Goal: Information Seeking & Learning: Learn about a topic

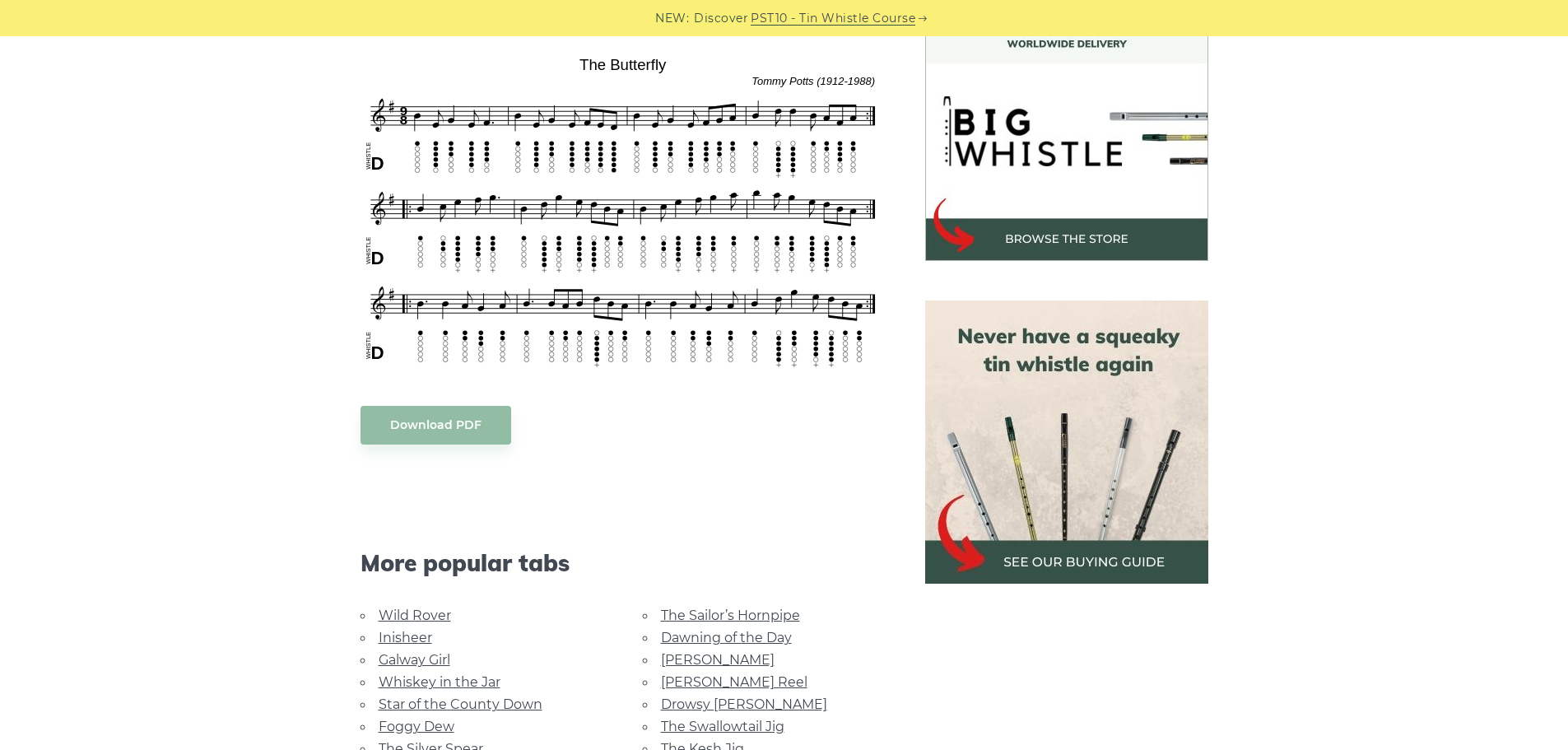
scroll to position [659, 0]
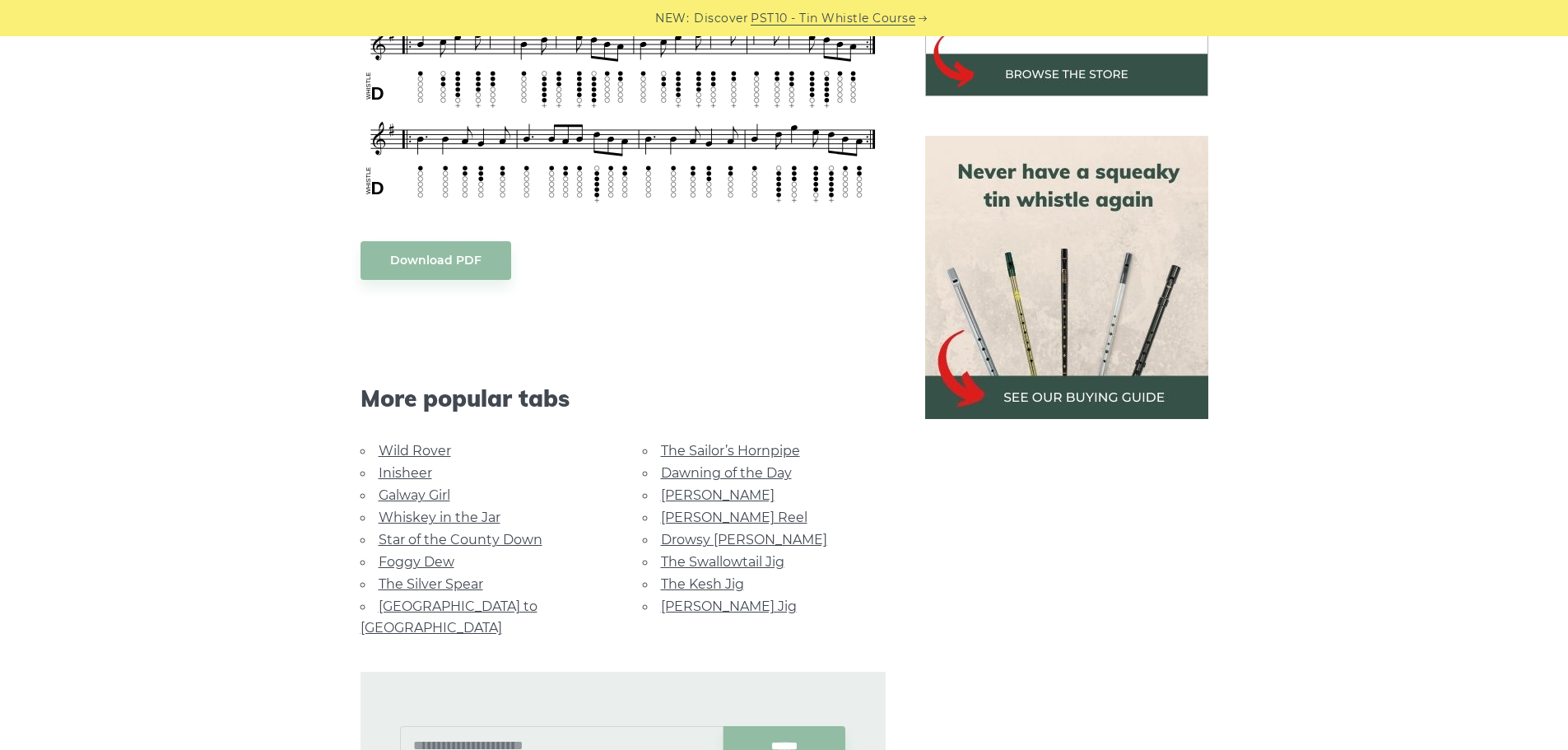
click at [398, 561] on link "Foggy Dew" at bounding box center [417, 562] width 76 height 16
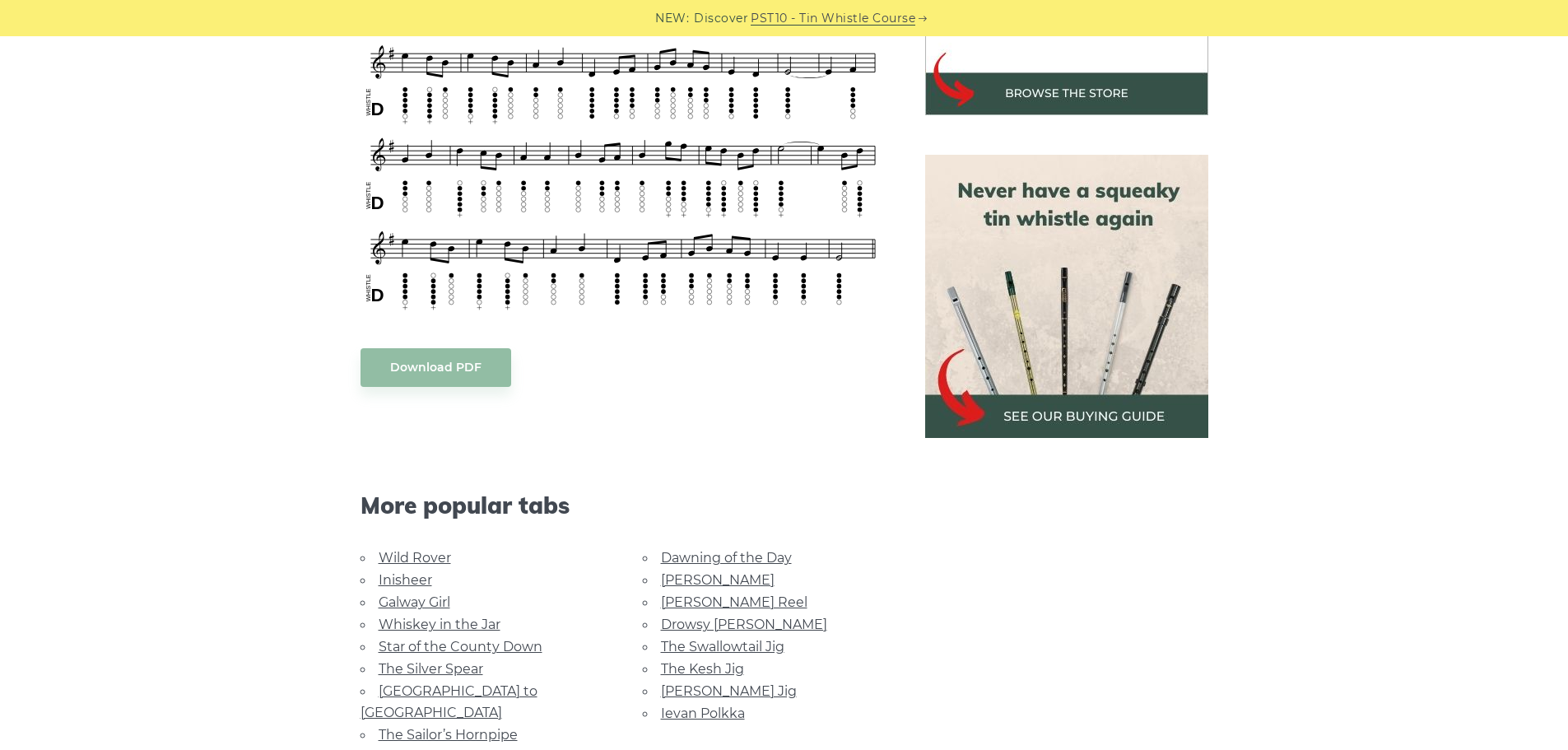
scroll to position [412, 0]
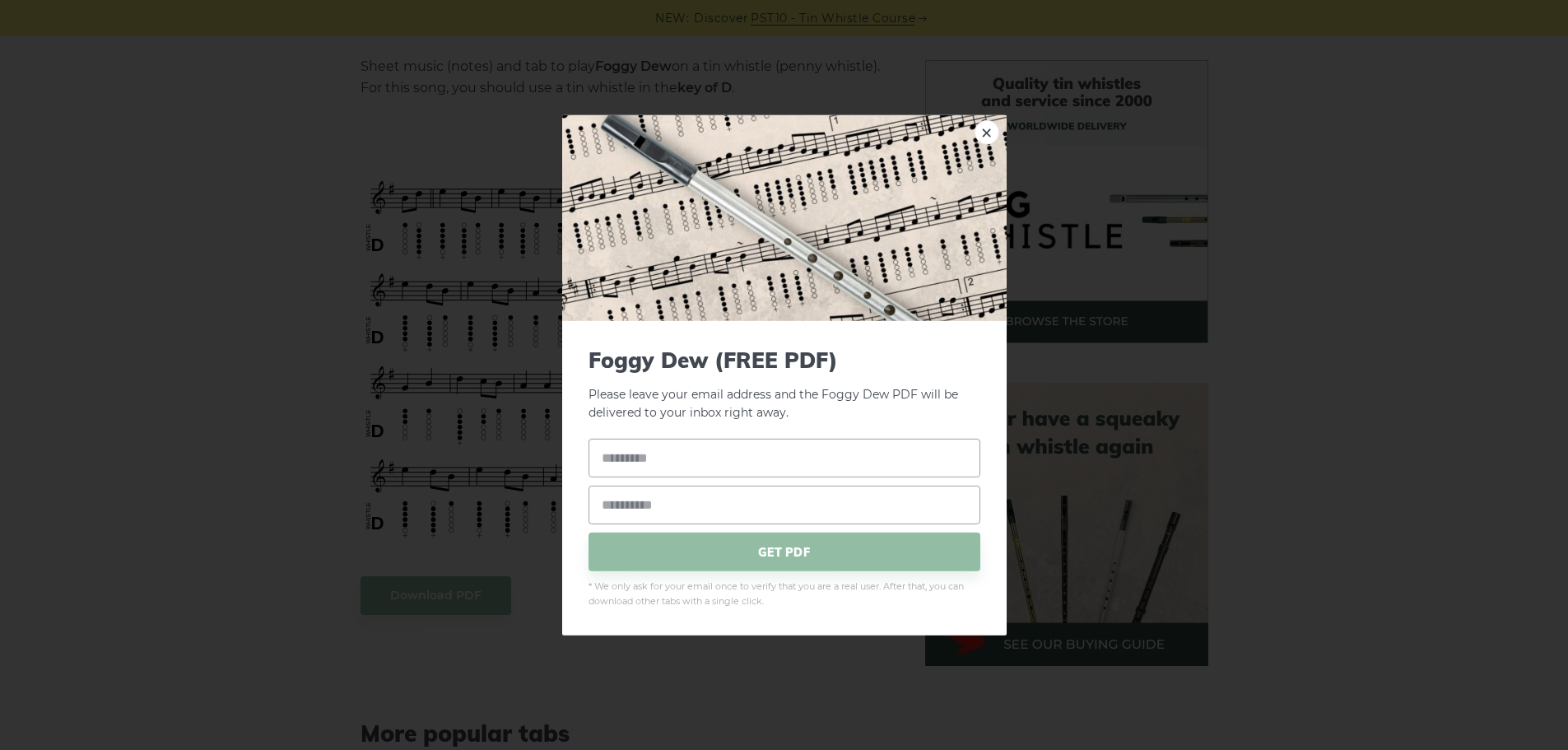
drag, startPoint x: 692, startPoint y: 145, endPoint x: 578, endPoint y: 146, distance: 114.0
click at [988, 136] on link "×" at bounding box center [987, 131] width 25 height 25
